Goal: Task Accomplishment & Management: Manage account settings

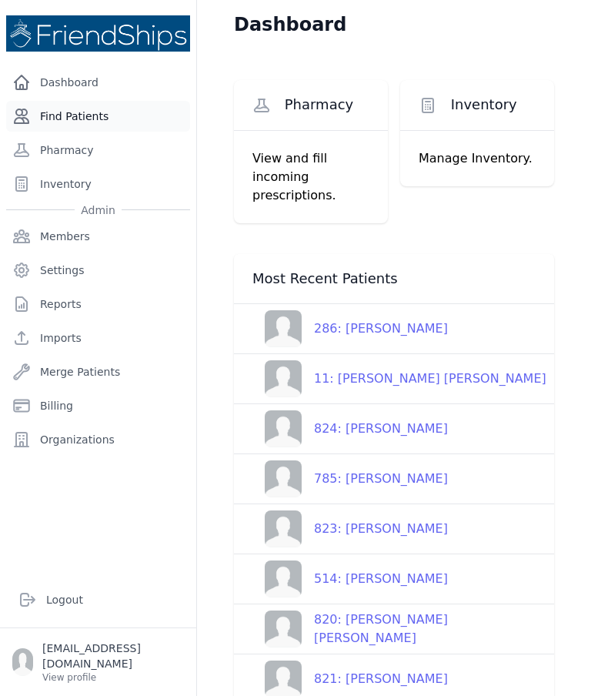
click at [127, 122] on link "Find Patients" at bounding box center [98, 116] width 184 height 31
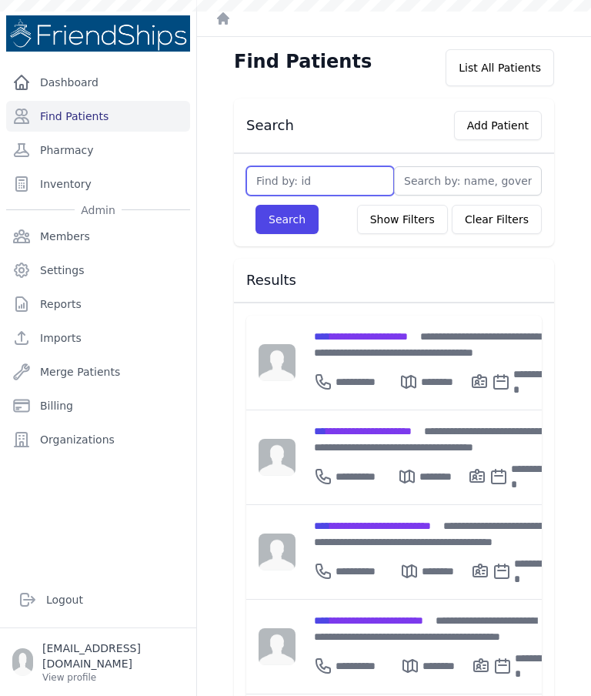
click at [349, 181] on input "text" at bounding box center [320, 180] width 148 height 29
type input "597"
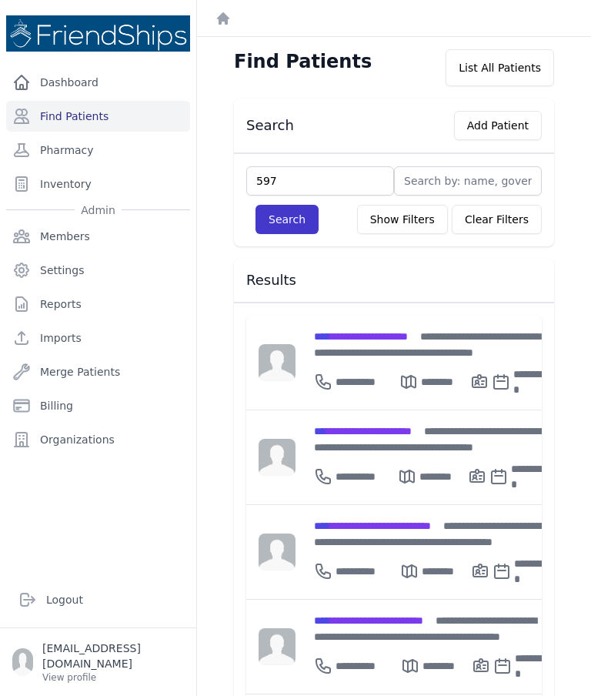
click at [294, 229] on button "Search" at bounding box center [287, 219] width 63 height 29
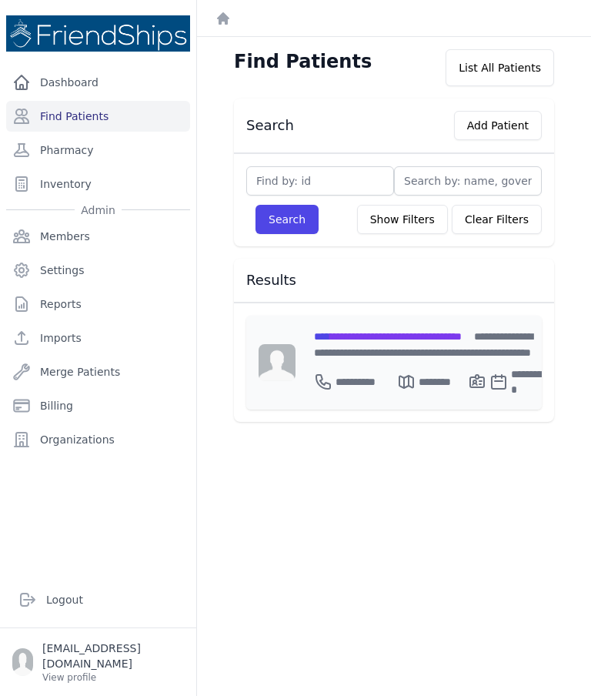
click at [429, 339] on span "**********" at bounding box center [388, 336] width 148 height 11
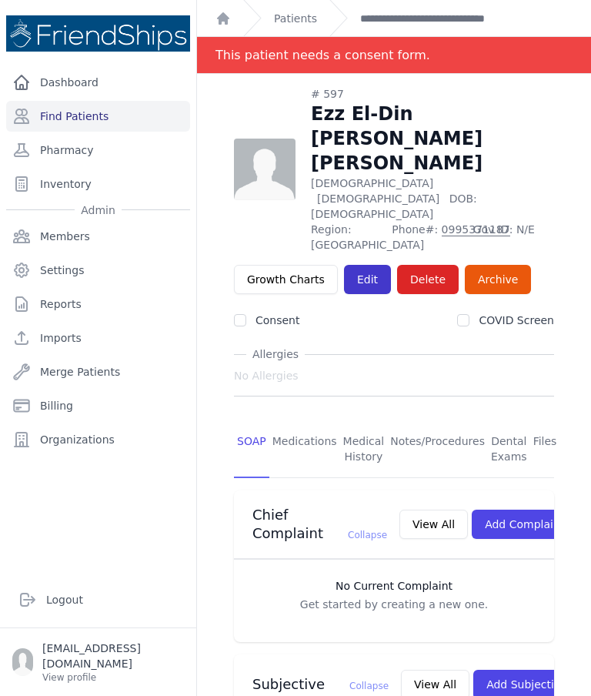
click at [363, 265] on link "Edit" at bounding box center [367, 279] width 47 height 29
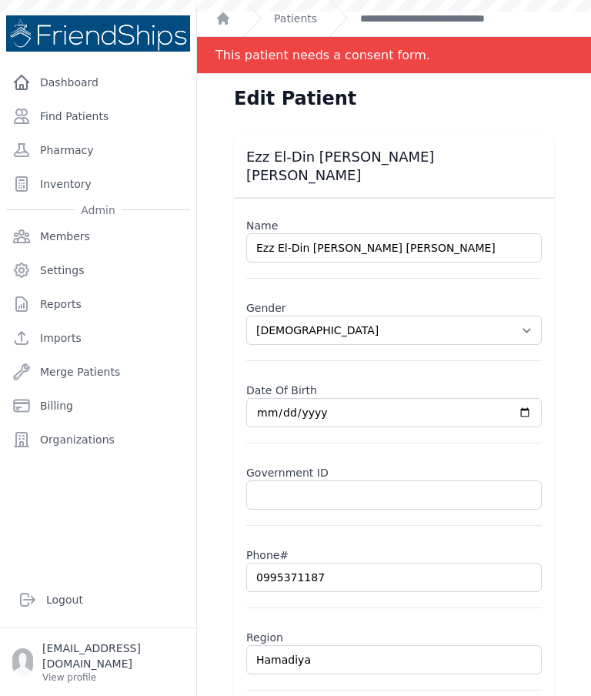
select select "[DEMOGRAPHIC_DATA]"
click at [286, 212] on label "Name" at bounding box center [394, 223] width 296 height 22
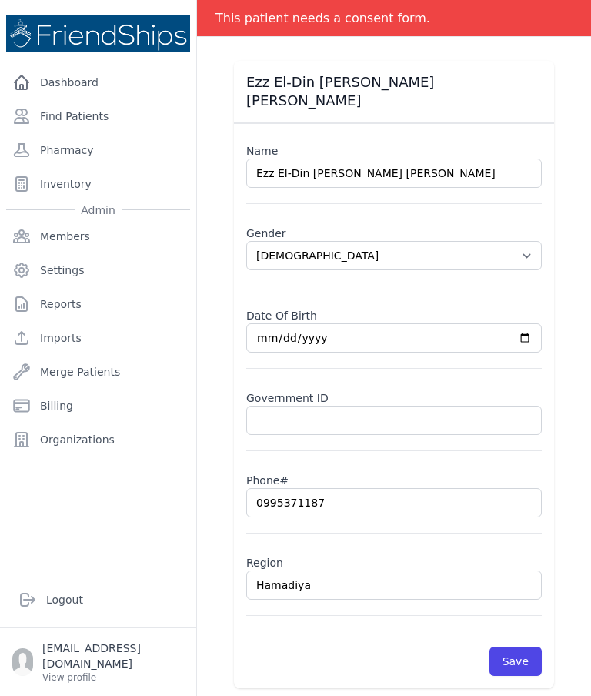
scroll to position [74, 0]
click at [119, 117] on link "Find Patients" at bounding box center [98, 116] width 184 height 31
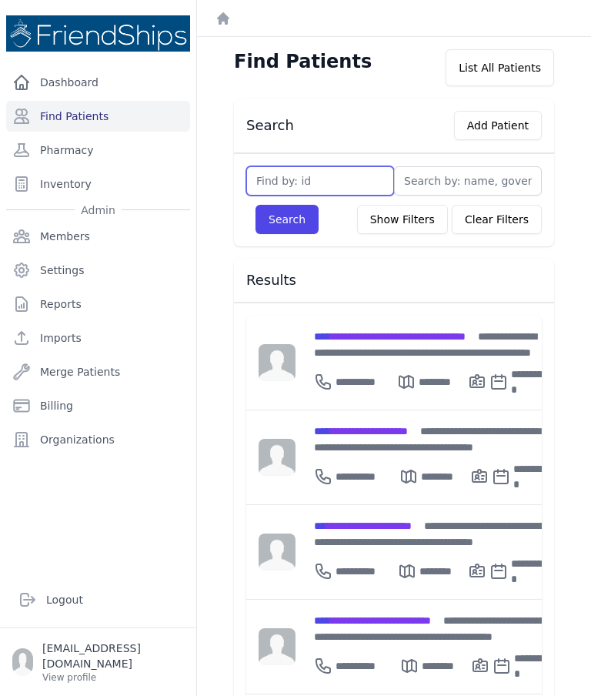
click at [313, 187] on input "text" at bounding box center [320, 180] width 148 height 29
type input "814"
click at [287, 206] on button "Search" at bounding box center [287, 219] width 63 height 29
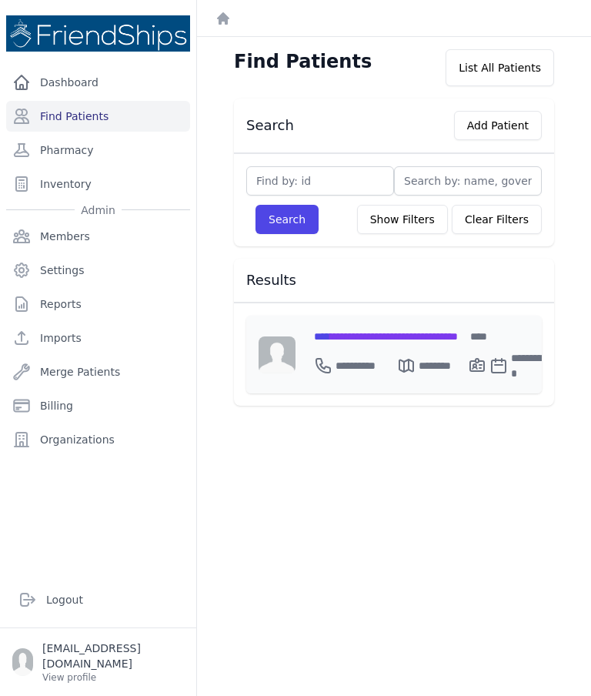
click at [452, 335] on span "**********" at bounding box center [386, 336] width 144 height 11
